Goal: Transaction & Acquisition: Purchase product/service

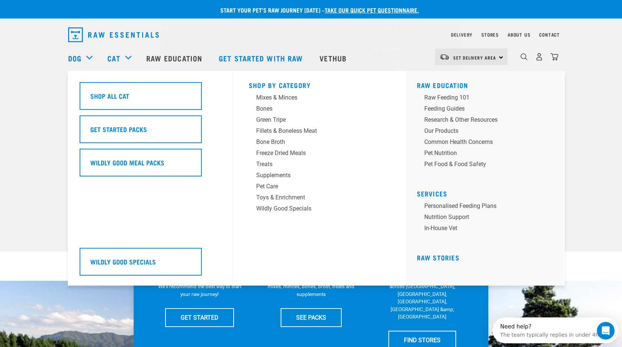
click at [130, 58] on div "Cat" at bounding box center [122, 58] width 31 height 30
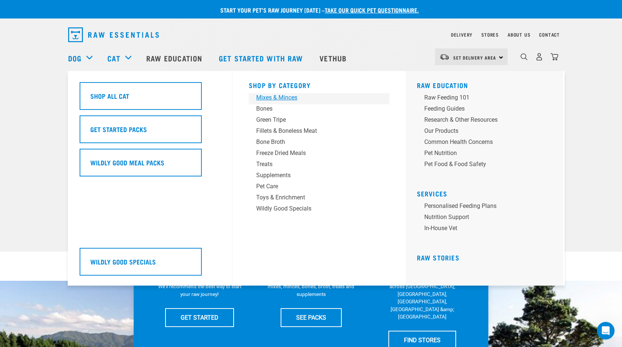
click at [267, 100] on div "Mixes & Minces" at bounding box center [314, 97] width 116 height 9
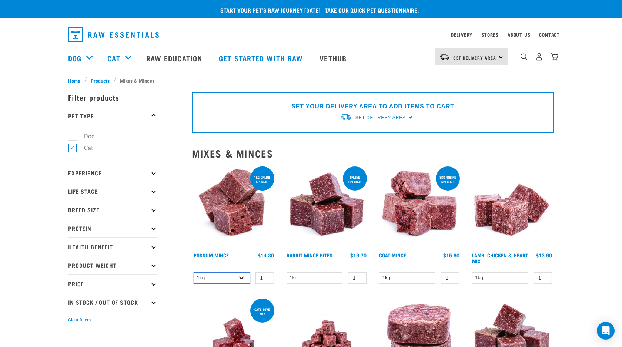
click at [243, 277] on select "1kg 3kg" at bounding box center [222, 278] width 56 height 11
click at [194, 273] on select "1kg 3kg" at bounding box center [222, 278] width 56 height 11
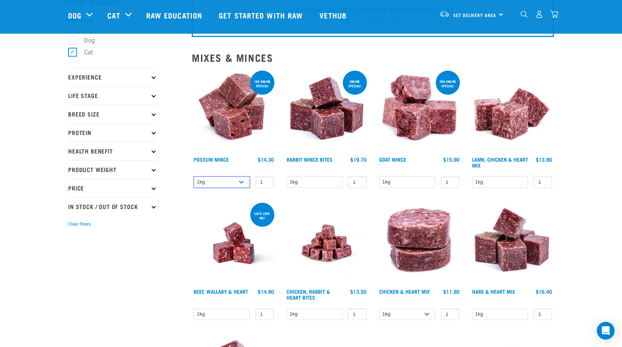
scroll to position [47, 0]
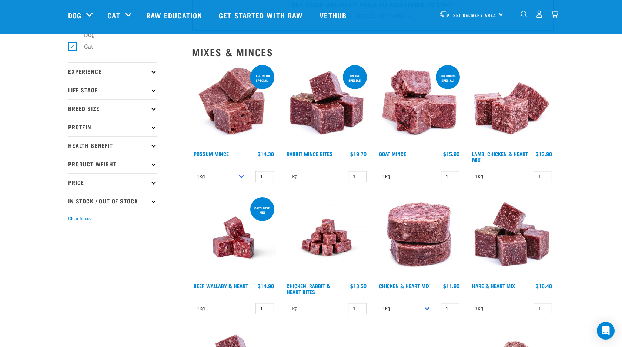
click at [252, 118] on img at bounding box center [234, 106] width 84 height 84
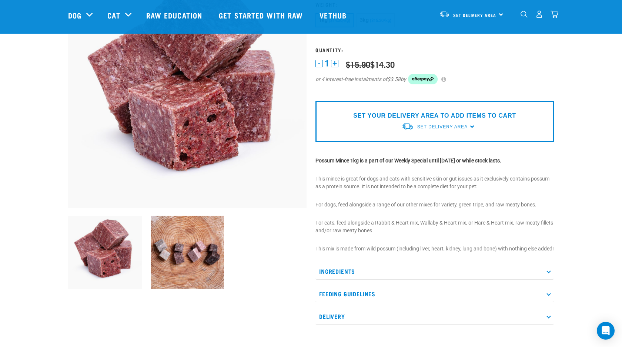
scroll to position [82, 0]
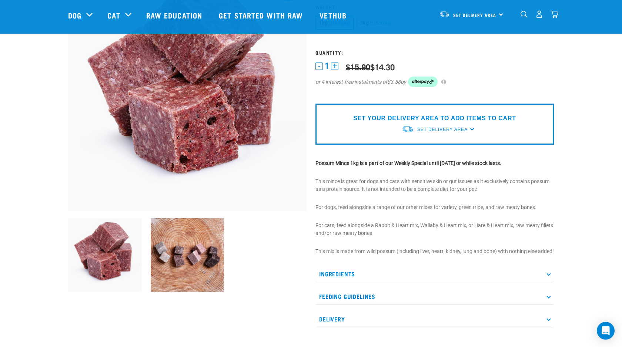
click at [396, 280] on p "Ingredients" at bounding box center [435, 274] width 239 height 17
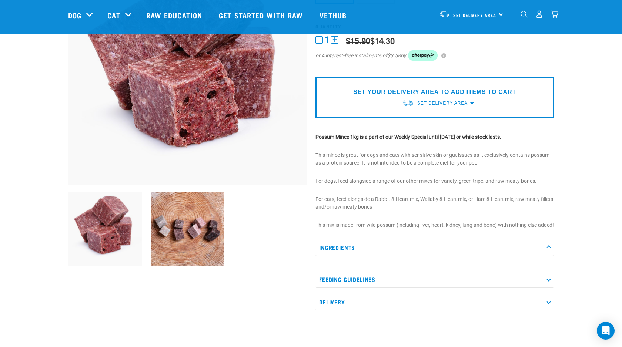
scroll to position [131, 0]
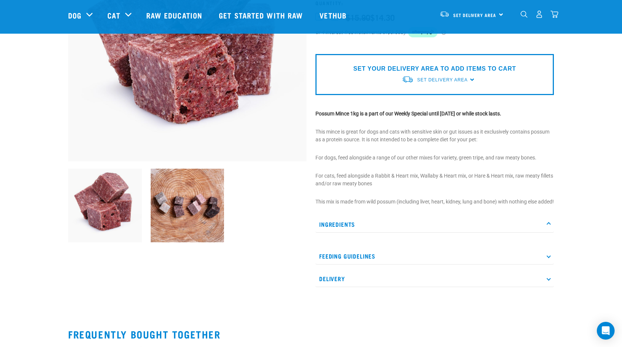
click at [415, 255] on div "Ingredients Feeding Guidelines For cats: feed your cat 3-5% of their body weigh…" at bounding box center [435, 251] width 239 height 71
click at [390, 260] on p "Feeding Guidelines" at bounding box center [435, 256] width 239 height 17
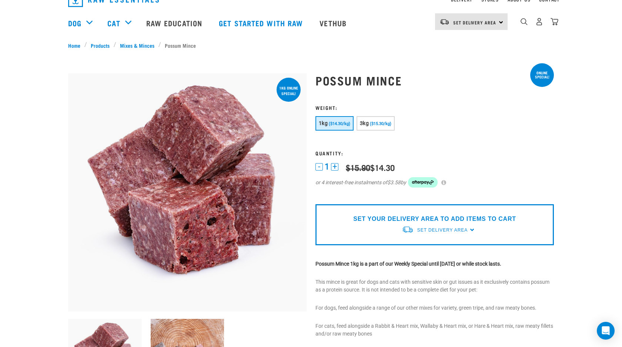
scroll to position [0, 0]
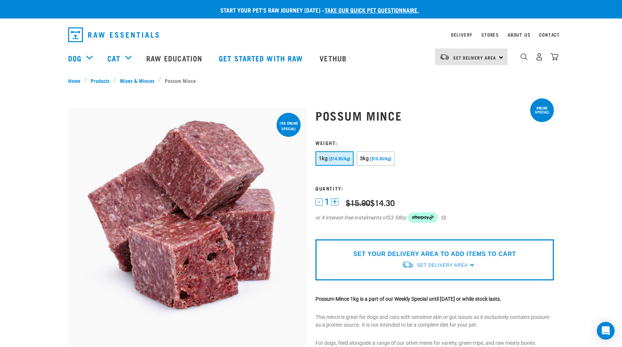
click at [327, 161] on span "1kg" at bounding box center [323, 159] width 9 height 6
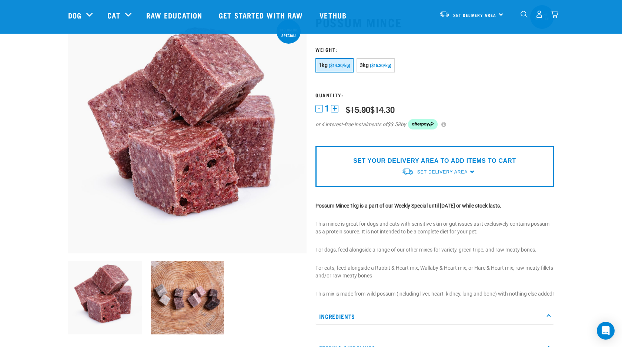
scroll to position [39, 0]
click at [475, 168] on div "SET YOUR DELIVERY AREA TO ADD ITEMS TO CART Set Delivery Area North Island Sout…" at bounding box center [435, 166] width 239 height 41
click at [470, 171] on div "SET YOUR DELIVERY AREA TO ADD ITEMS TO CART Set Delivery Area North Island Sout…" at bounding box center [435, 166] width 239 height 41
click at [433, 177] on div "Set Delivery Area" at bounding box center [443, 171] width 50 height 13
click at [433, 174] on link "Set Delivery Area" at bounding box center [443, 172] width 50 height 7
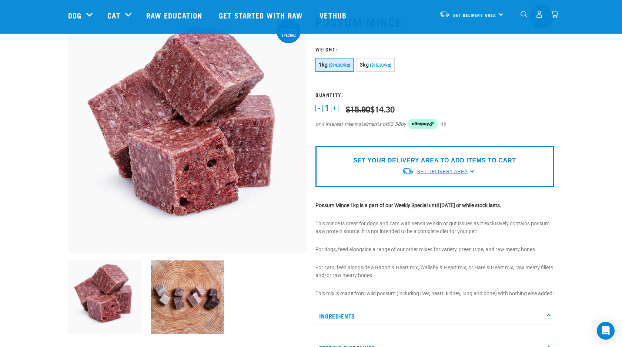
click at [433, 174] on link "Set Delivery Area" at bounding box center [443, 172] width 50 height 7
click at [424, 187] on link "[GEOGRAPHIC_DATA]" at bounding box center [439, 189] width 74 height 12
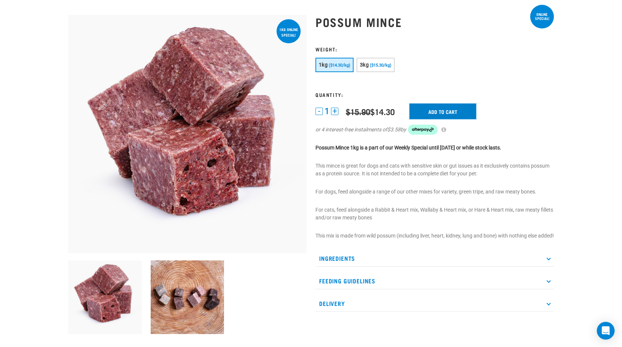
click at [460, 113] on input "Add to cart" at bounding box center [443, 112] width 67 height 16
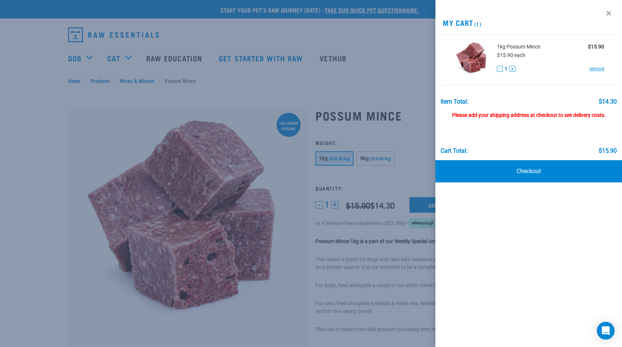
click at [236, 35] on div at bounding box center [311, 173] width 622 height 347
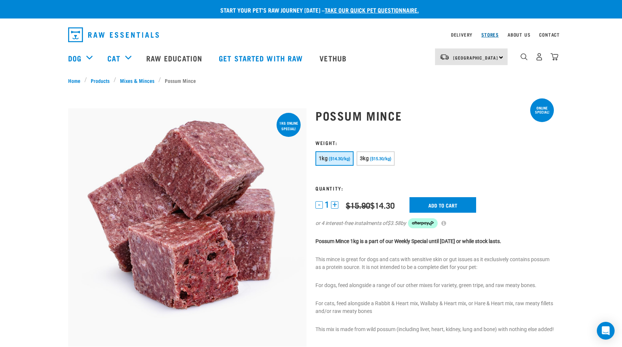
click at [496, 36] on link "Stores" at bounding box center [490, 34] width 17 height 3
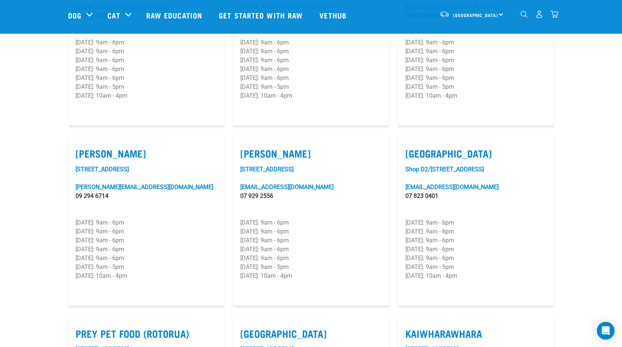
scroll to position [671, 0]
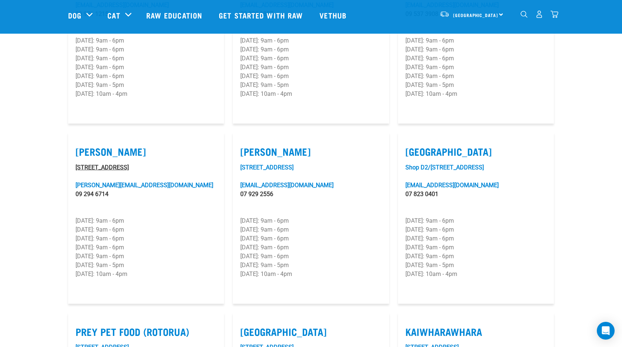
click at [96, 164] on link "[STREET_ADDRESS]" at bounding box center [102, 167] width 53 height 7
